Goal: Ask a question

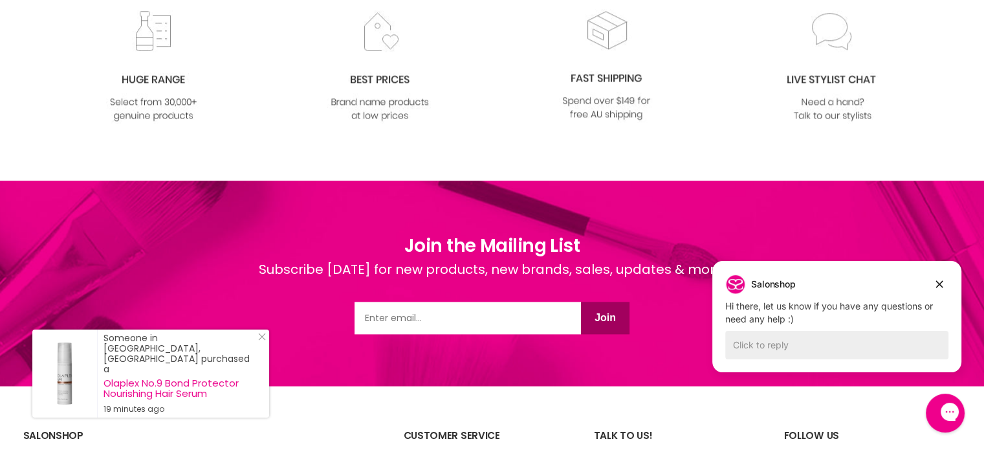
scroll to position [1536, 0]
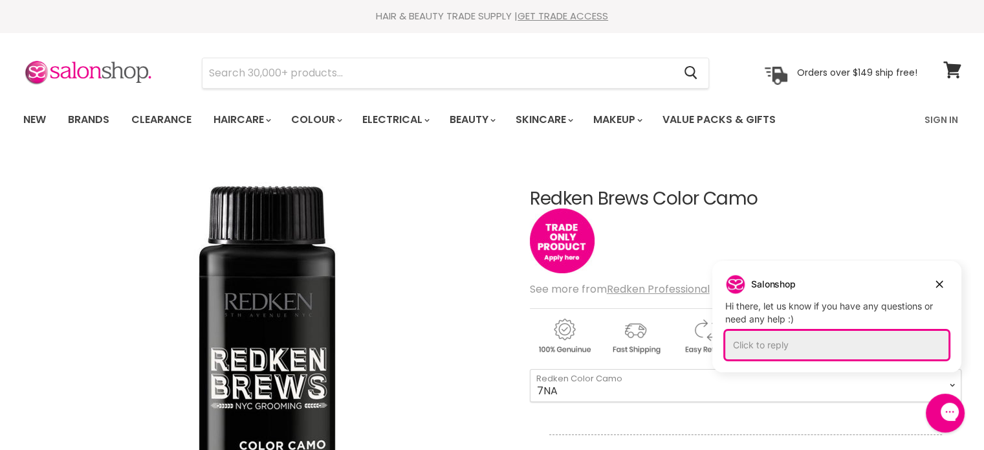
click at [756, 337] on div "Click to reply" at bounding box center [836, 345] width 223 height 28
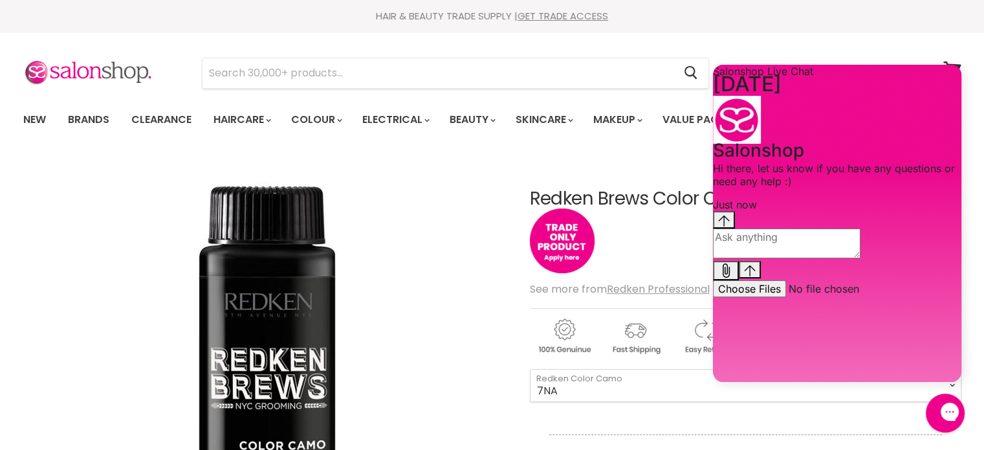
click at [756, 258] on textarea "live chat message input" at bounding box center [787, 243] width 148 height 30
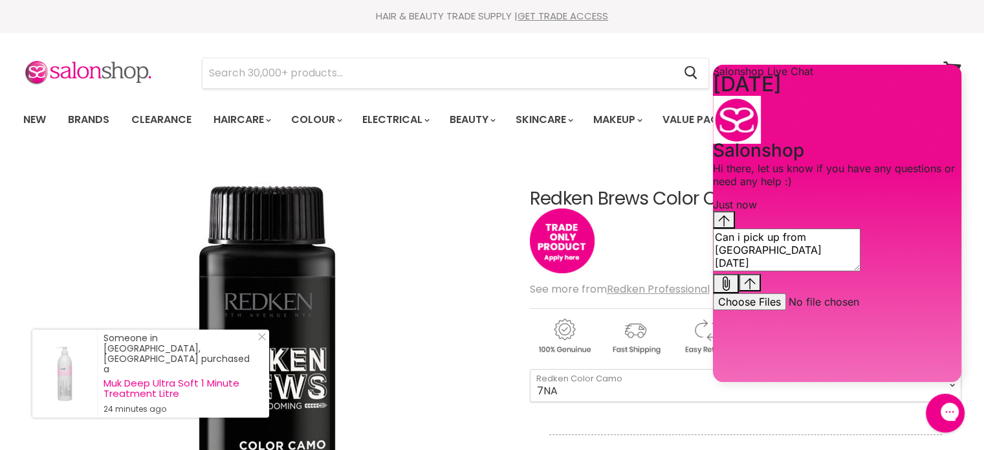
type textarea "Can i pick up from [GEOGRAPHIC_DATA] [DATE]"
click at [756, 289] on div "Send message" at bounding box center [750, 283] width 12 height 14
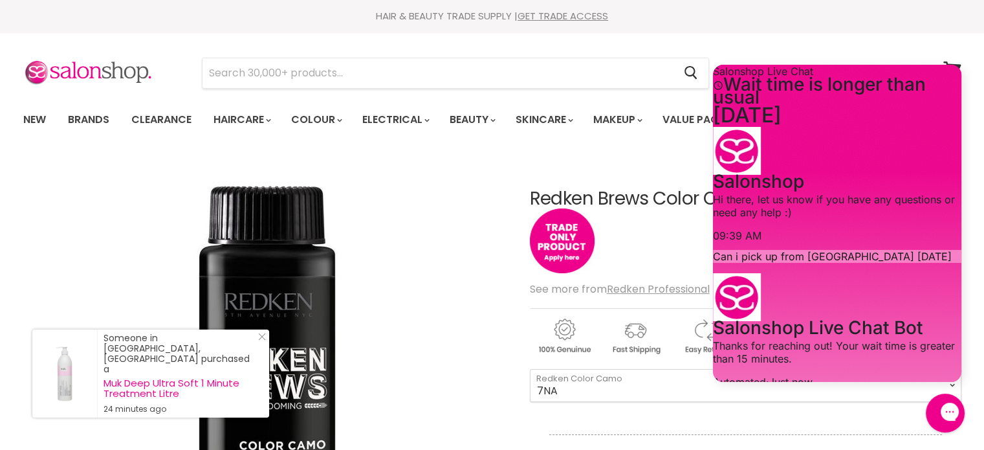
scroll to position [65, 0]
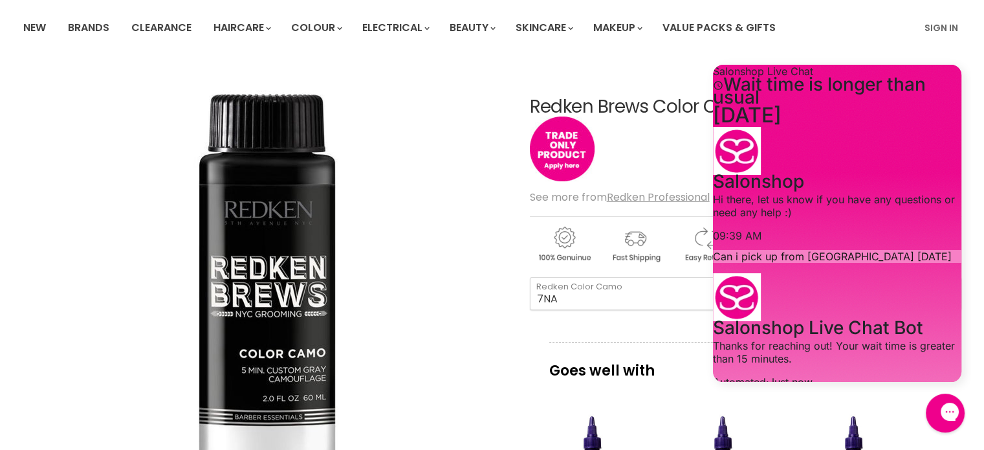
scroll to position [0, 0]
